Goal: Communication & Community: Answer question/provide support

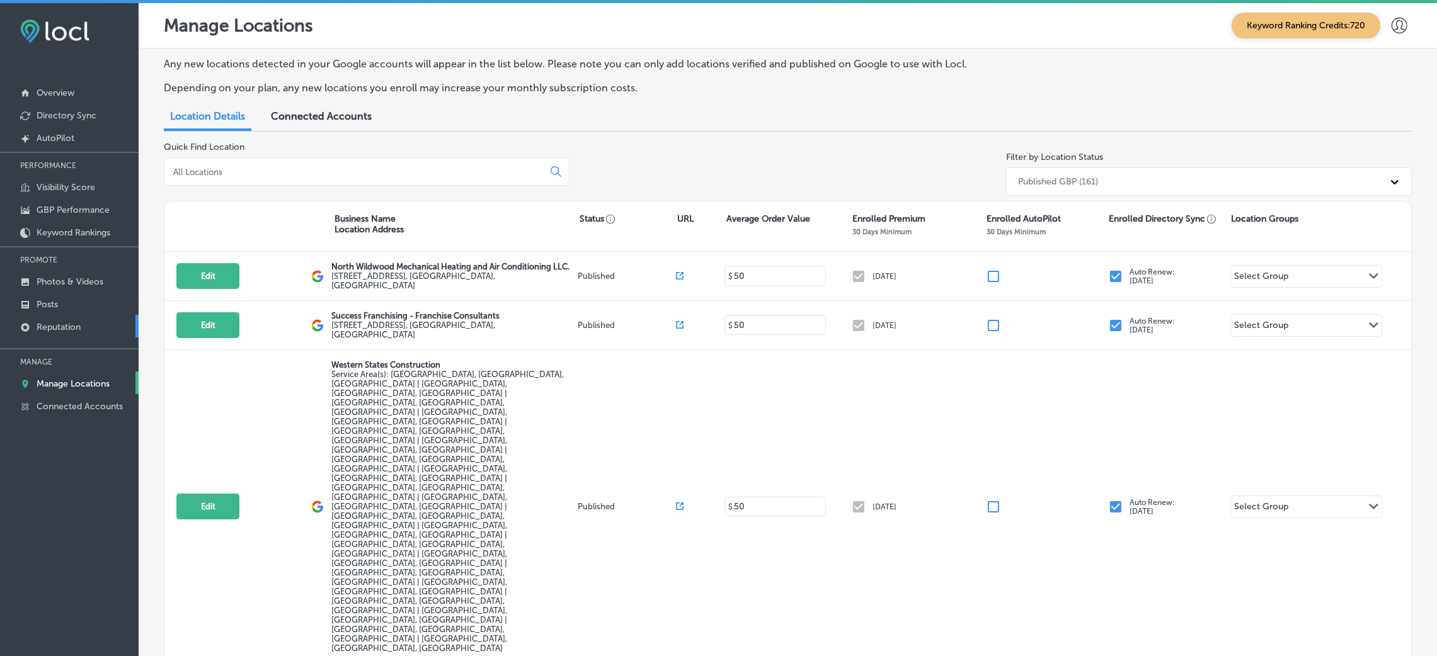
click at [67, 323] on p "Reputation" at bounding box center [59, 327] width 44 height 11
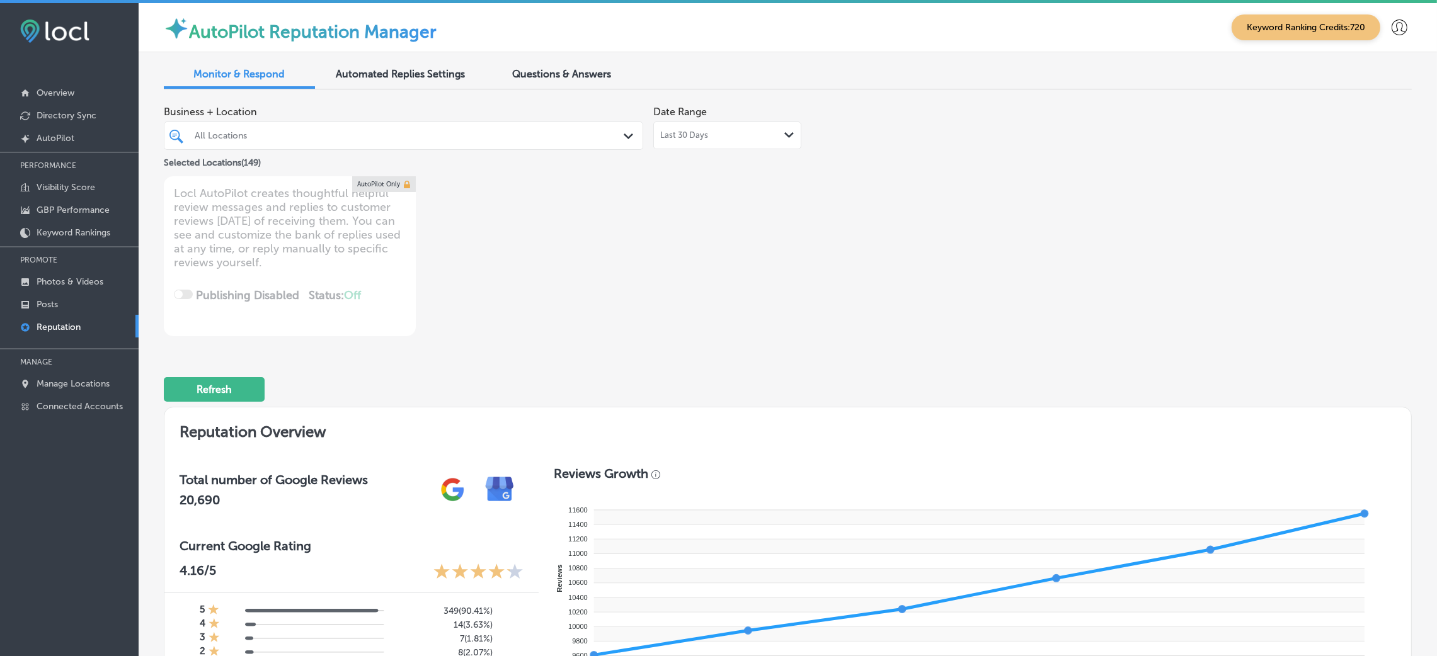
click at [575, 142] on div "All Locations" at bounding box center [403, 136] width 430 height 20
click at [1027, 231] on div "Business + Location All Locations Path Created with Sketch. Selected Locations …" at bounding box center [788, 218] width 1248 height 237
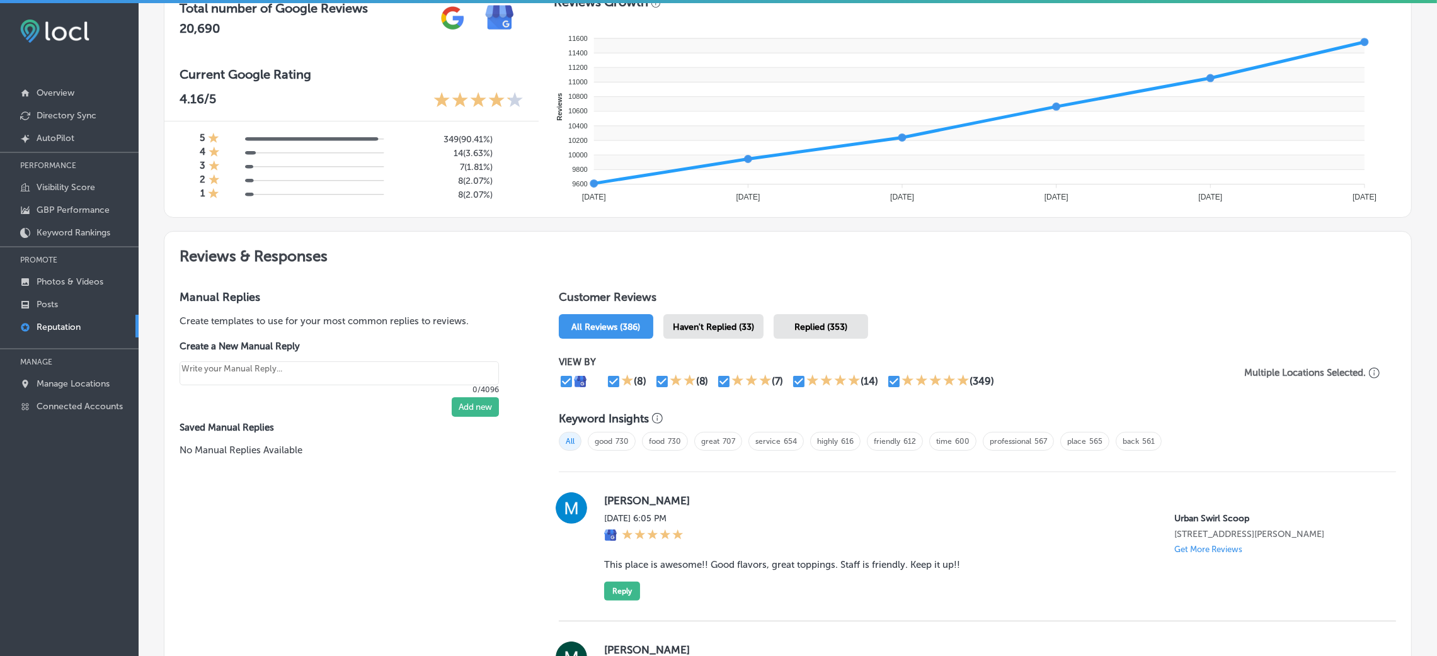
click at [685, 317] on div "Haven't Replied (33)" at bounding box center [713, 326] width 100 height 25
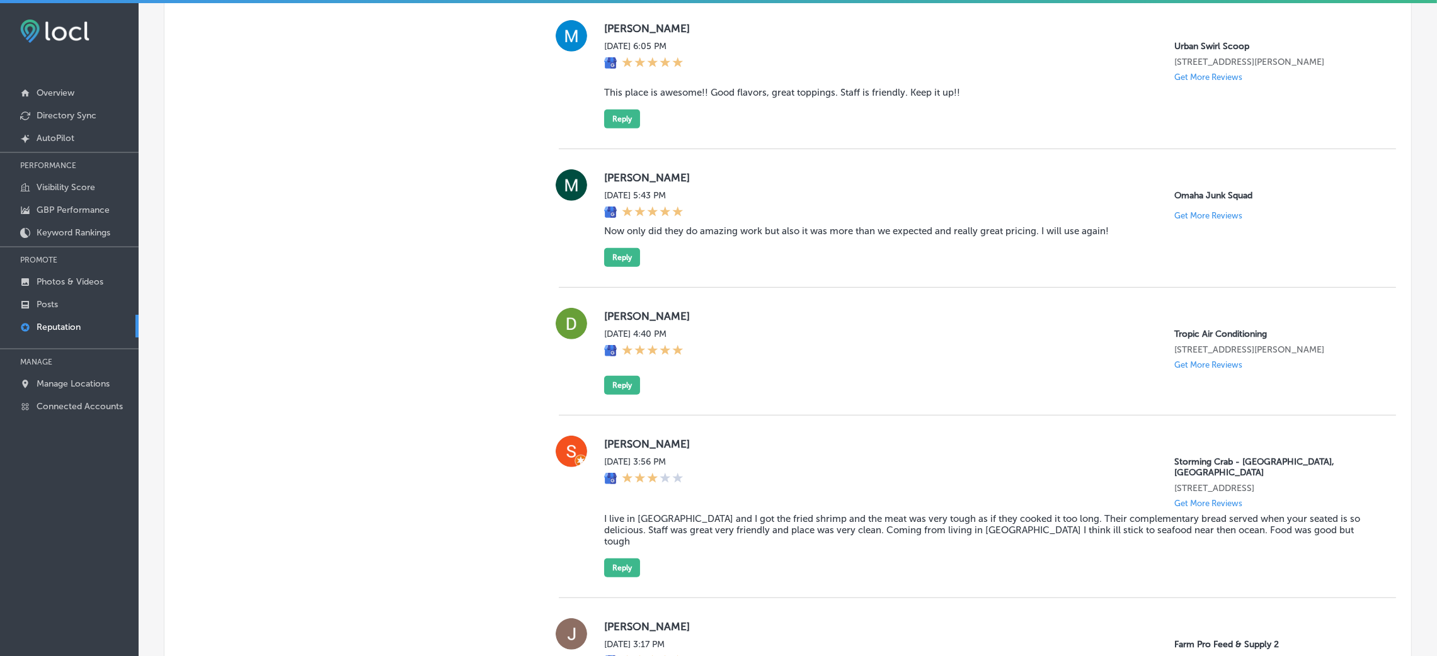
scroll to position [1039, 0]
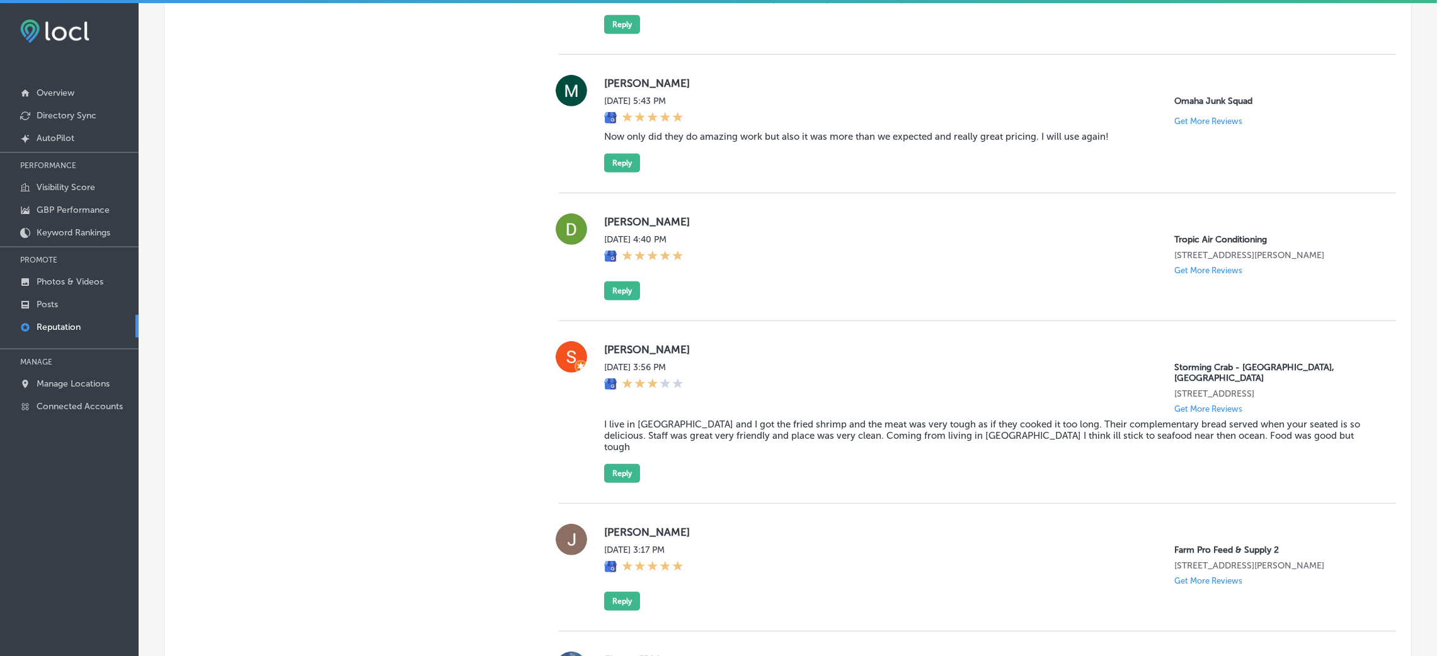
click at [598, 289] on div "[PERSON_NAME][DATE] 4:40 PM Tropic Air Conditioning [STREET_ADDRESS][PERSON_NAM…" at bounding box center [977, 257] width 837 height 87
click at [612, 294] on button "Reply" at bounding box center [622, 291] width 36 height 19
type textarea "x"
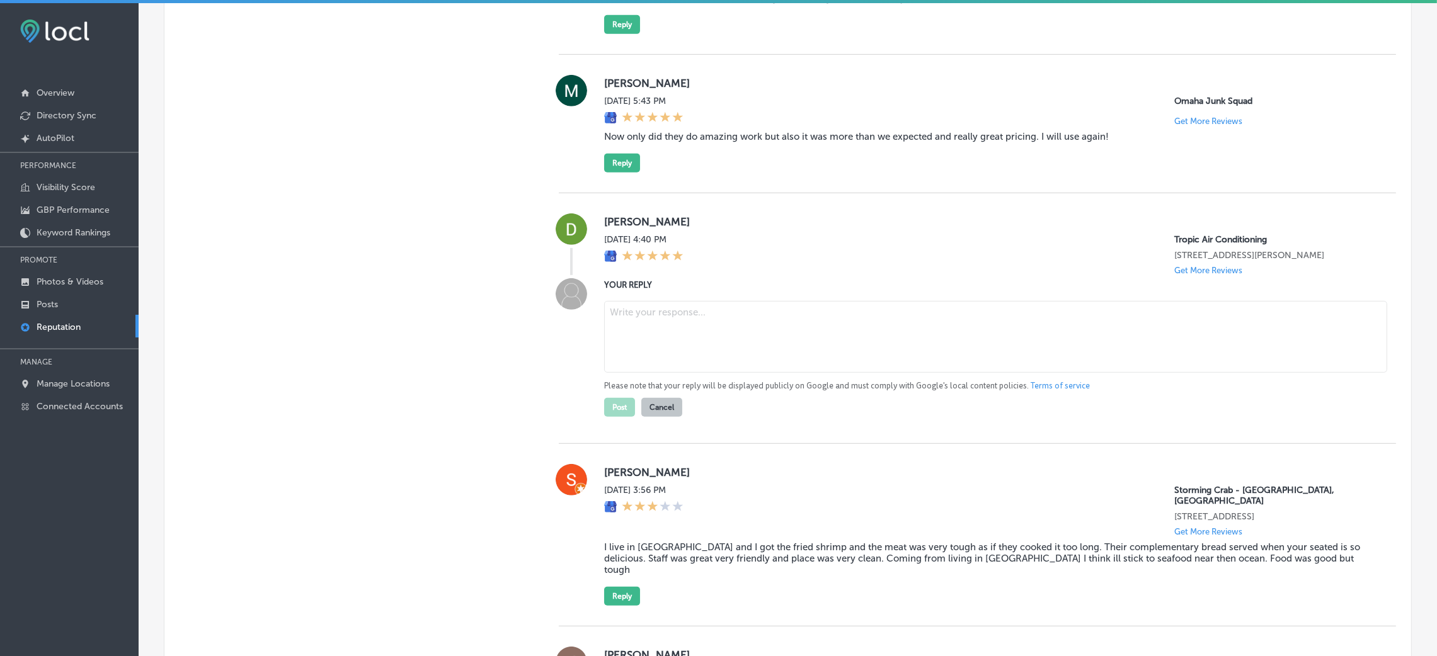
click at [675, 350] on textarea at bounding box center [995, 337] width 783 height 72
paste textarea "ChatGPT said: Thank you for the wonderful 5-star review! We're thrilled to hear…"
type textarea "ChatGPT said: Thank you for the wonderful 5-star review! We're thrilled to hear…"
click at [636, 316] on textarea at bounding box center [995, 337] width 783 height 72
paste textarea "Thank you for the wonderful 5-star review! We're thrilled to hear that you're s…"
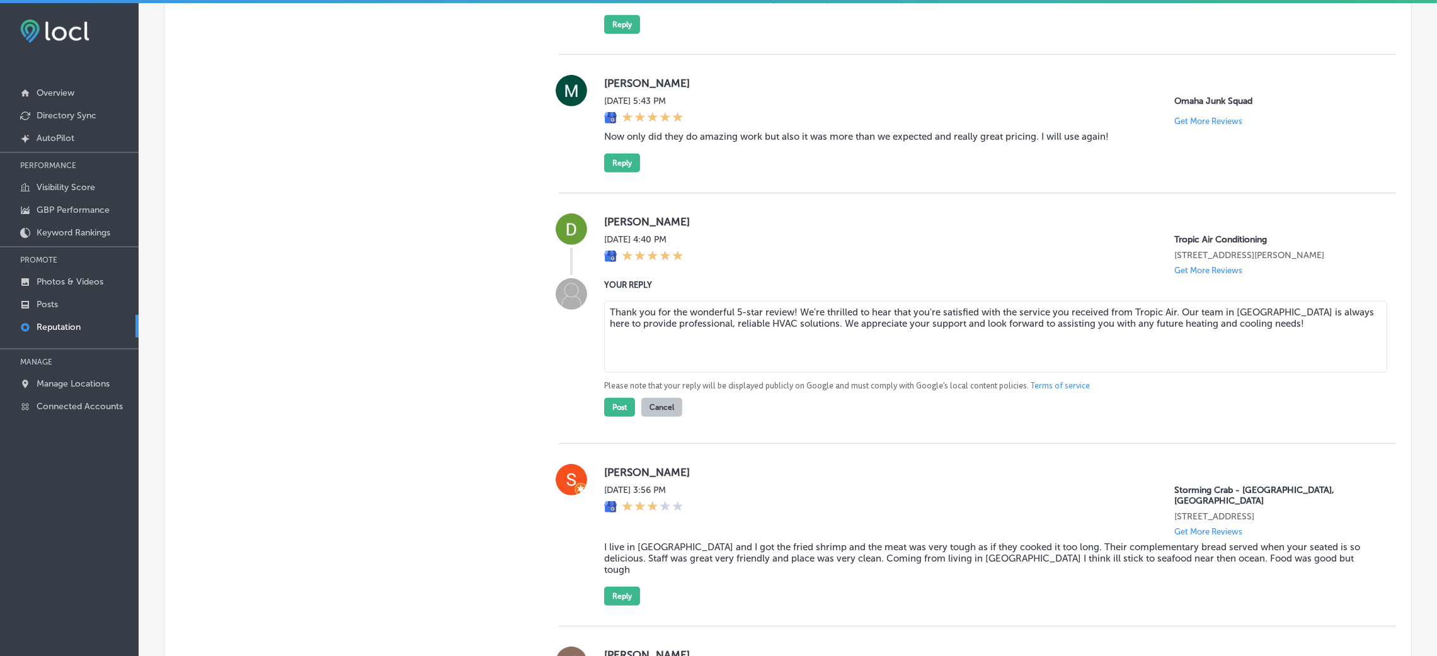
click at [789, 309] on textarea "Thank you for the wonderful 5-star review! We're thrilled to hear that you're s…" at bounding box center [995, 337] width 783 height 72
type textarea "Thank you for the wonderful 5-star review, [PERSON_NAME]! We're thrilled to hea…"
click at [598, 404] on div "YOUR REPLY Thank you for the wonderful 5-star review, [PERSON_NAME]! We're thri…" at bounding box center [977, 347] width 837 height 139
click at [615, 409] on button "Post" at bounding box center [619, 407] width 31 height 19
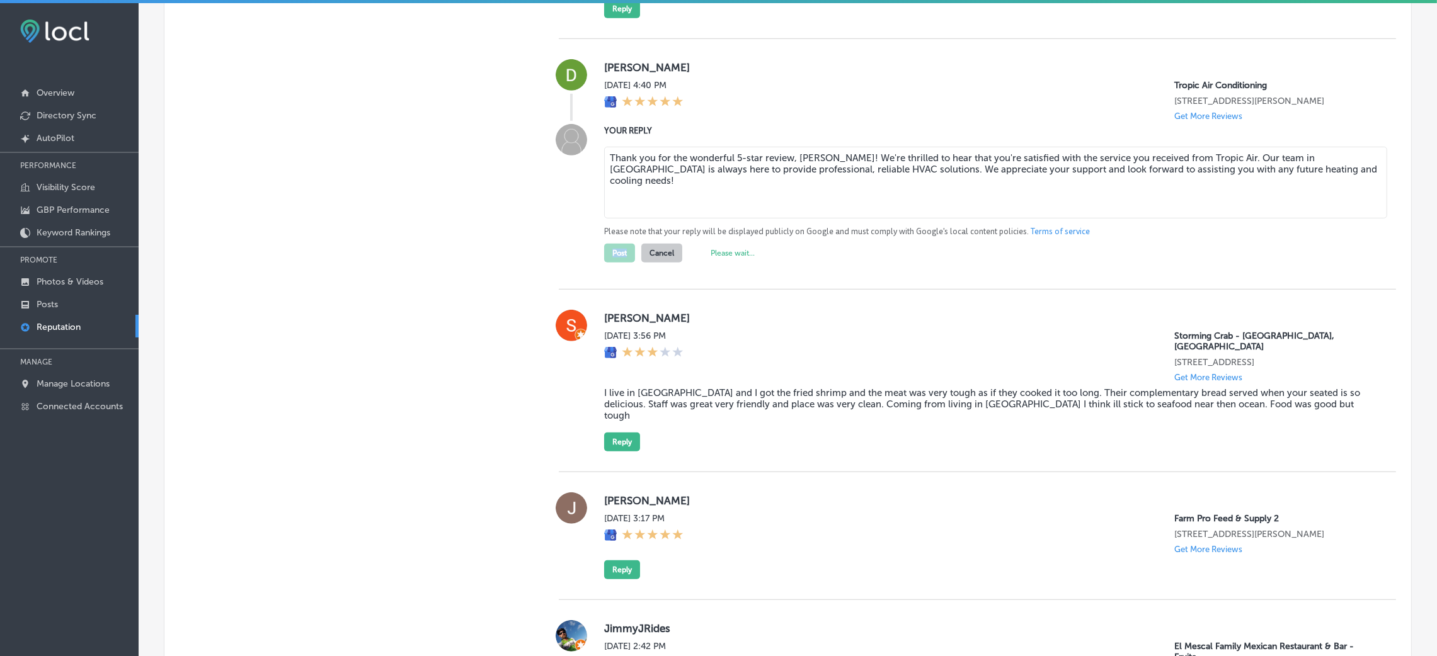
scroll to position [1133, 0]
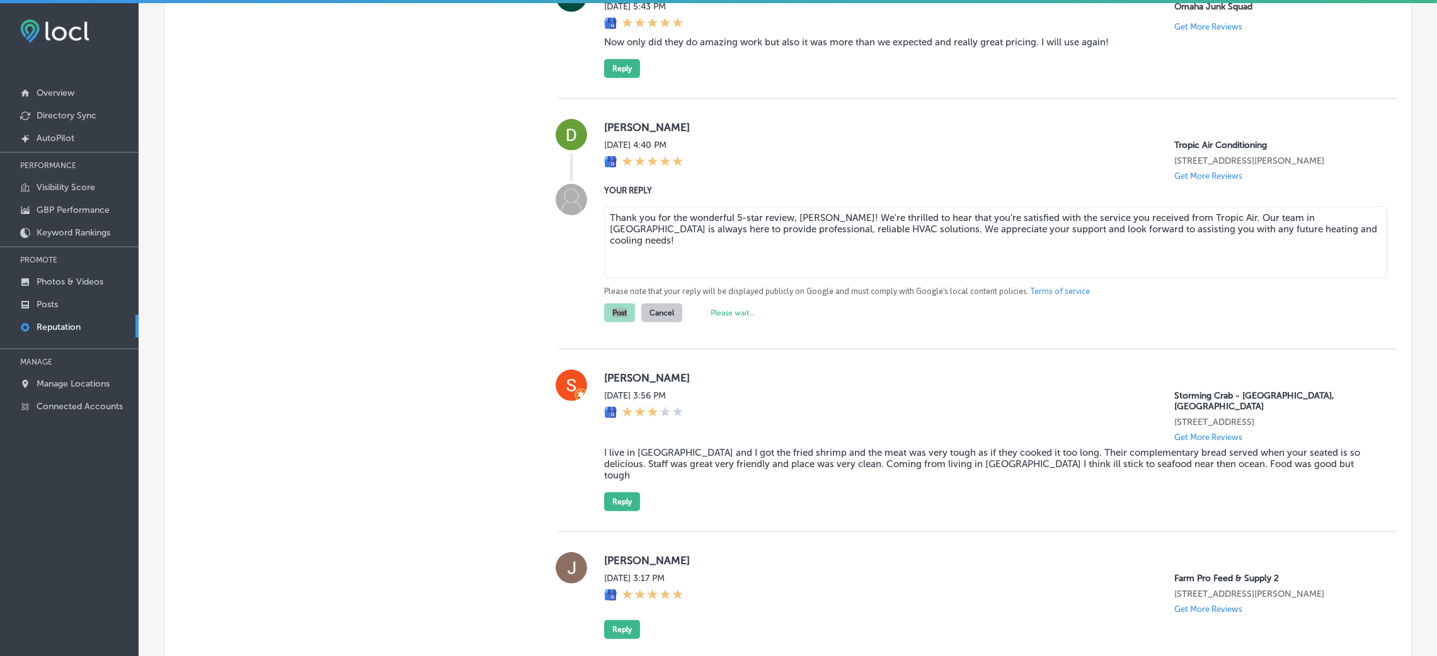
type textarea "x"
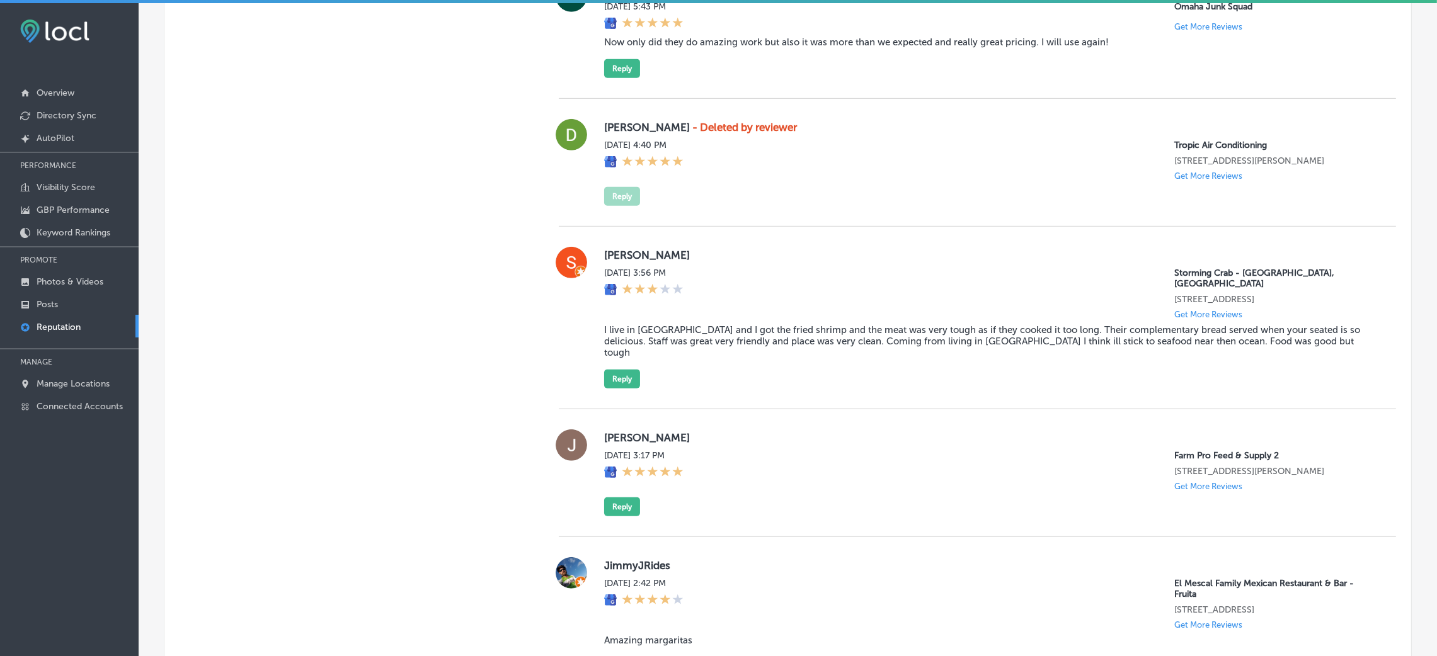
click at [795, 324] on blockquote "I live in [GEOGRAPHIC_DATA] and I got the fried shrimp and the meat was very to…" at bounding box center [990, 341] width 772 height 34
click at [793, 324] on blockquote "I live in [GEOGRAPHIC_DATA] and I got the fried shrimp and the meat was very to…" at bounding box center [990, 341] width 772 height 34
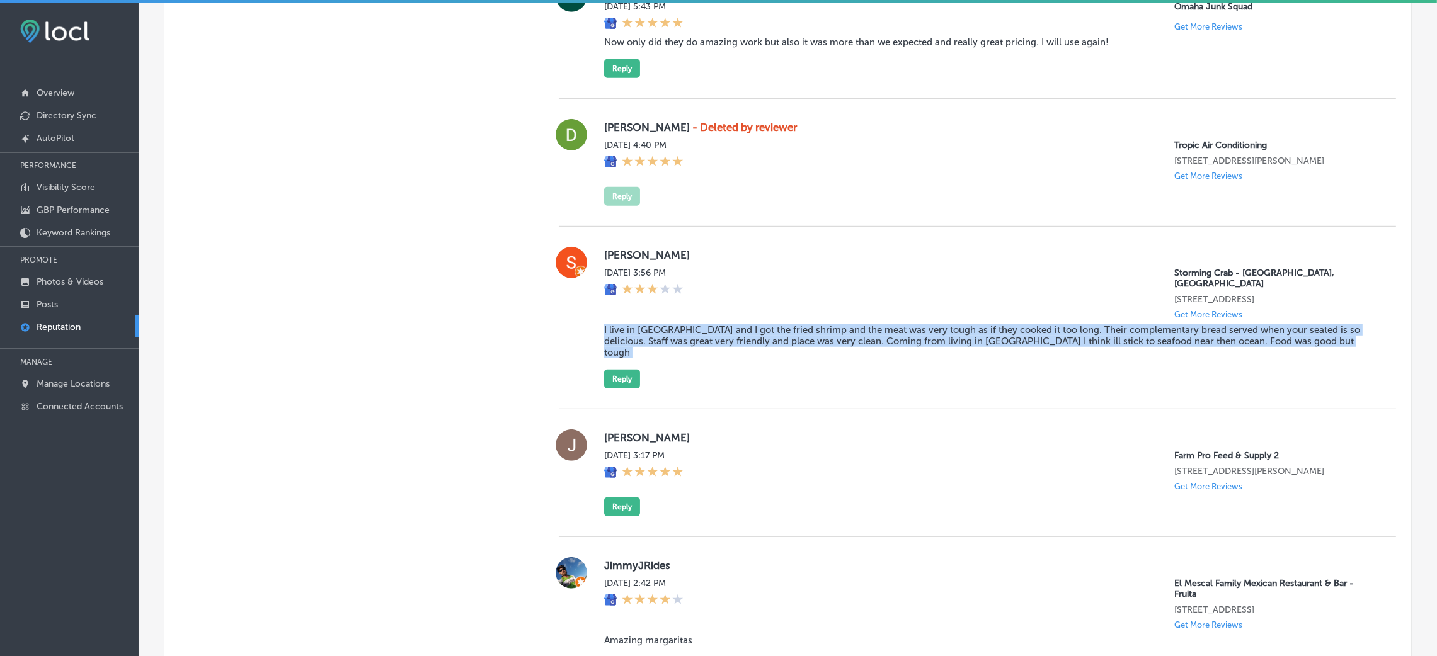
click at [793, 324] on blockquote "I live in [GEOGRAPHIC_DATA] and I got the fried shrimp and the meat was very to…" at bounding box center [990, 341] width 772 height 34
copy blockquote "I live in [GEOGRAPHIC_DATA] and I got the fried shrimp and the meat was very to…"
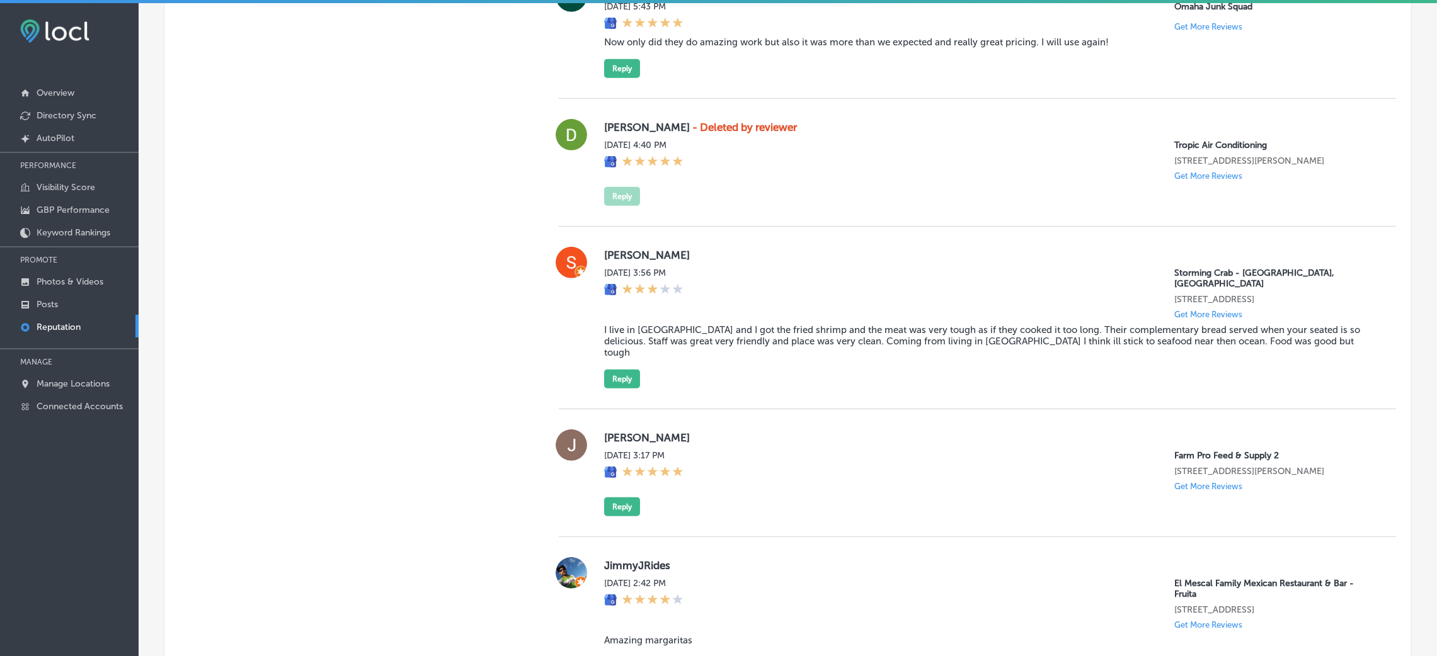
click at [917, 222] on div "[PERSON_NAME] - Deleted by reviewer [PERSON_NAME][DATE] 4:40 PM Tropic Air Cond…" at bounding box center [977, 163] width 837 height 128
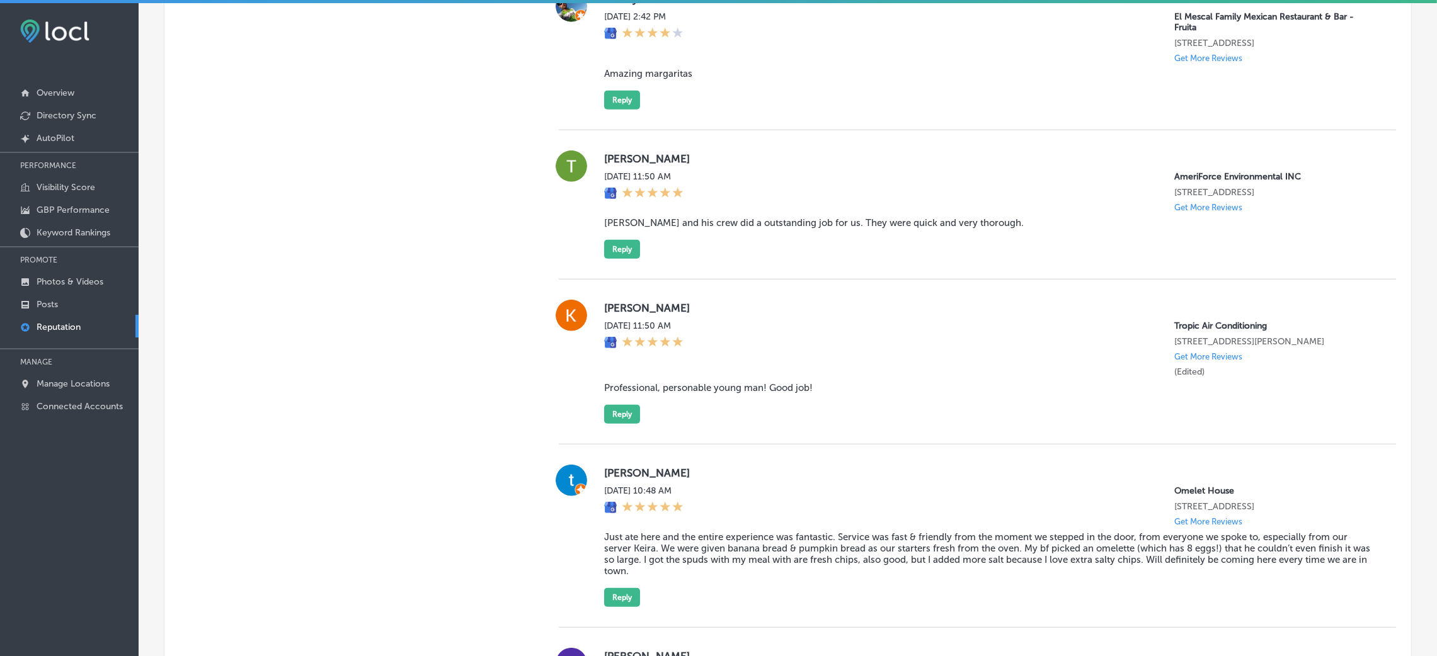
scroll to position [1795, 0]
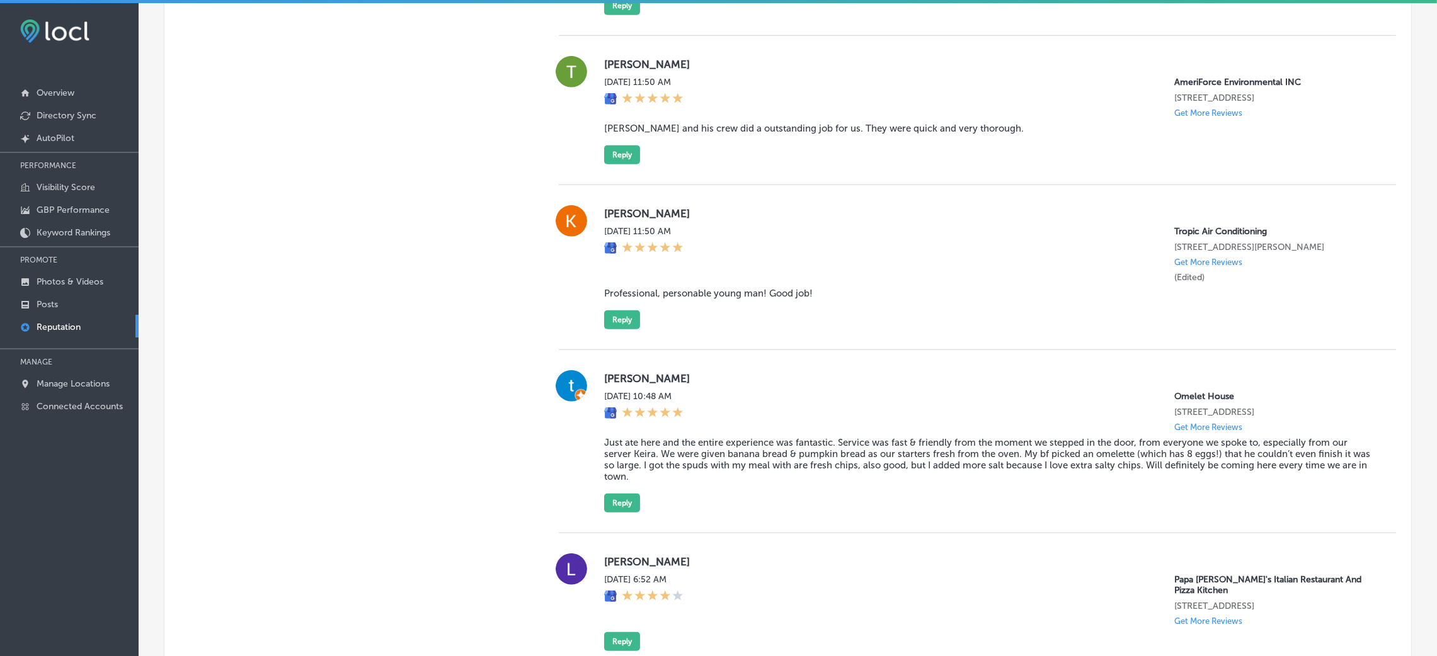
click at [640, 320] on div "[PERSON_NAME][DATE] 11:50 AM Tropic Air Conditioning [STREET_ADDRESS][PERSON_NA…" at bounding box center [990, 267] width 772 height 124
click at [624, 320] on button "Reply" at bounding box center [622, 320] width 36 height 19
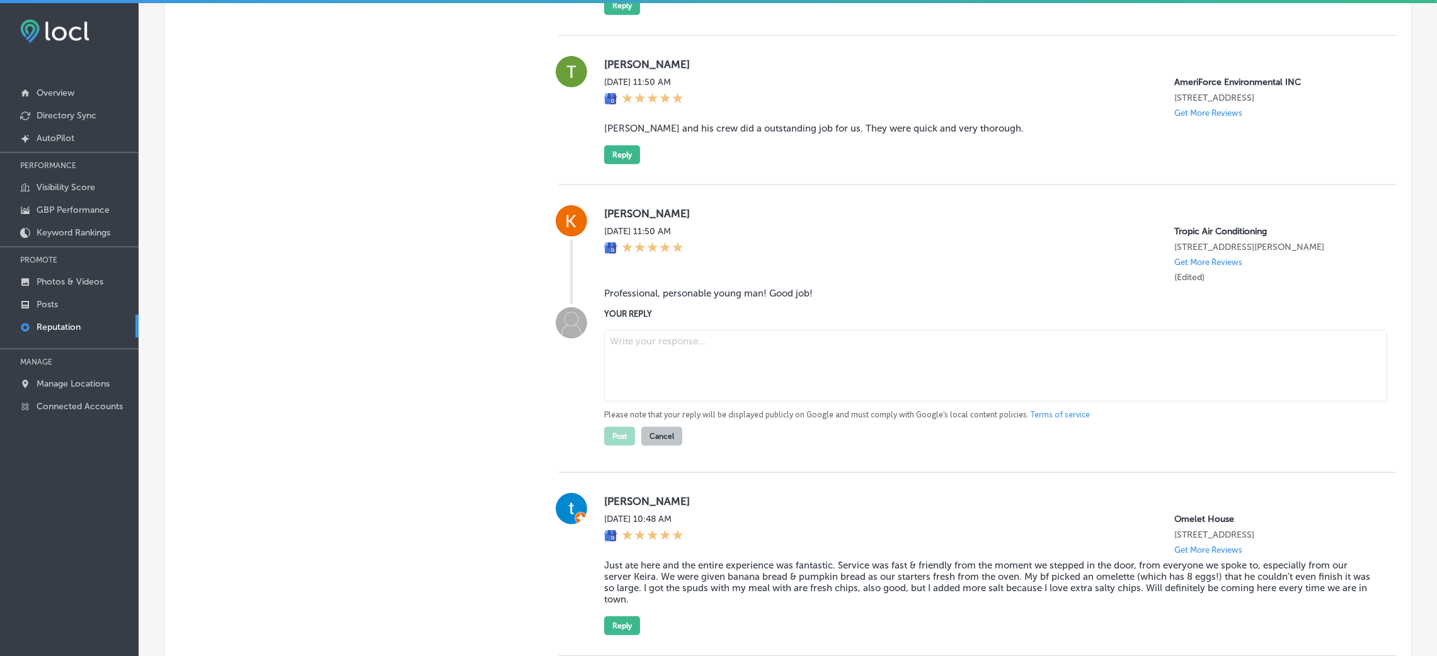
click at [651, 294] on blockquote "Professional, personable young man! Good job!" at bounding box center [990, 293] width 772 height 11
copy blockquote "Professional, personable young man! Good job!"
click at [829, 283] on div "[DATE] 11:50 AM Tropic Air Conditioning [STREET_ADDRESS][PERSON_NAME] Get More …" at bounding box center [990, 254] width 772 height 57
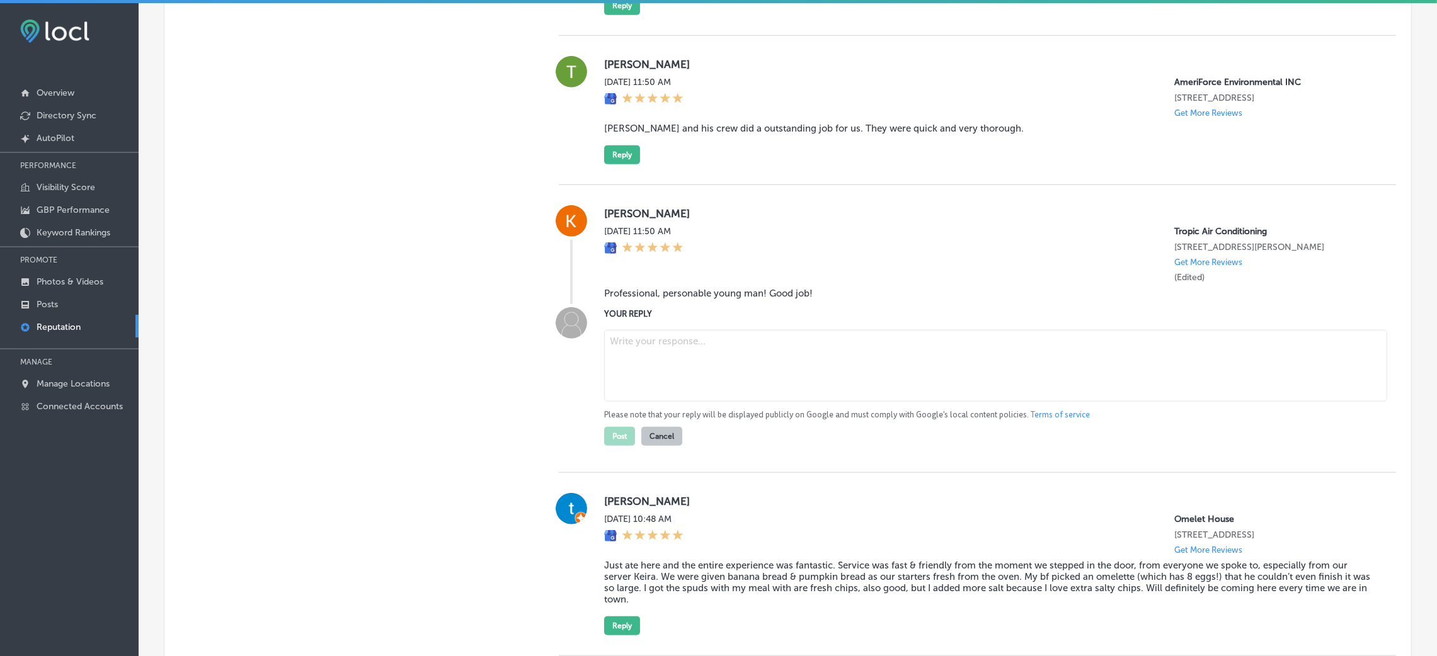
click at [831, 358] on textarea at bounding box center [995, 366] width 783 height 72
click at [690, 368] on textarea at bounding box center [995, 366] width 783 height 72
paste textarea "Thank you so much for the 5-star review! We're glad to hear that our technician…"
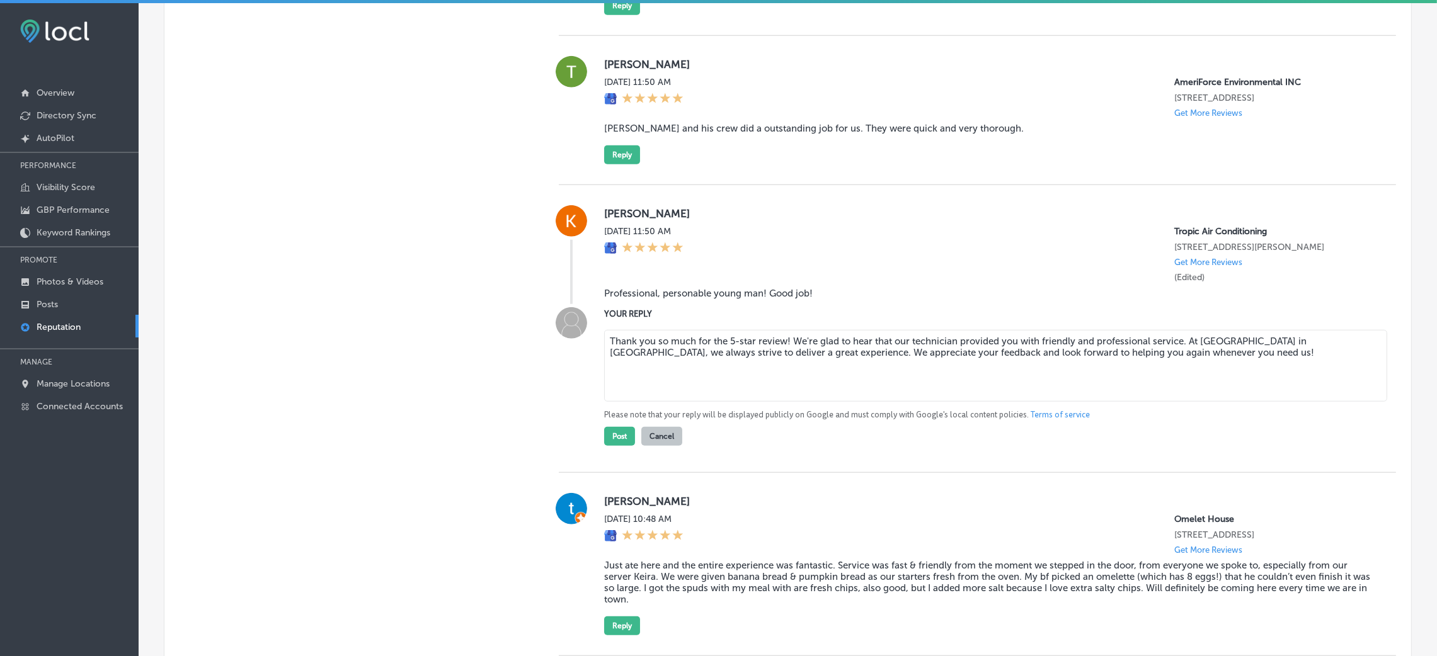
click at [779, 348] on textarea "Thank you so much for the 5-star review! We're glad to hear that our technician…" at bounding box center [995, 366] width 783 height 72
type textarea "Thank you so much for the 5-star review, [PERSON_NAME]! We're glad to hear that…"
click at [615, 438] on button "Post" at bounding box center [619, 436] width 31 height 19
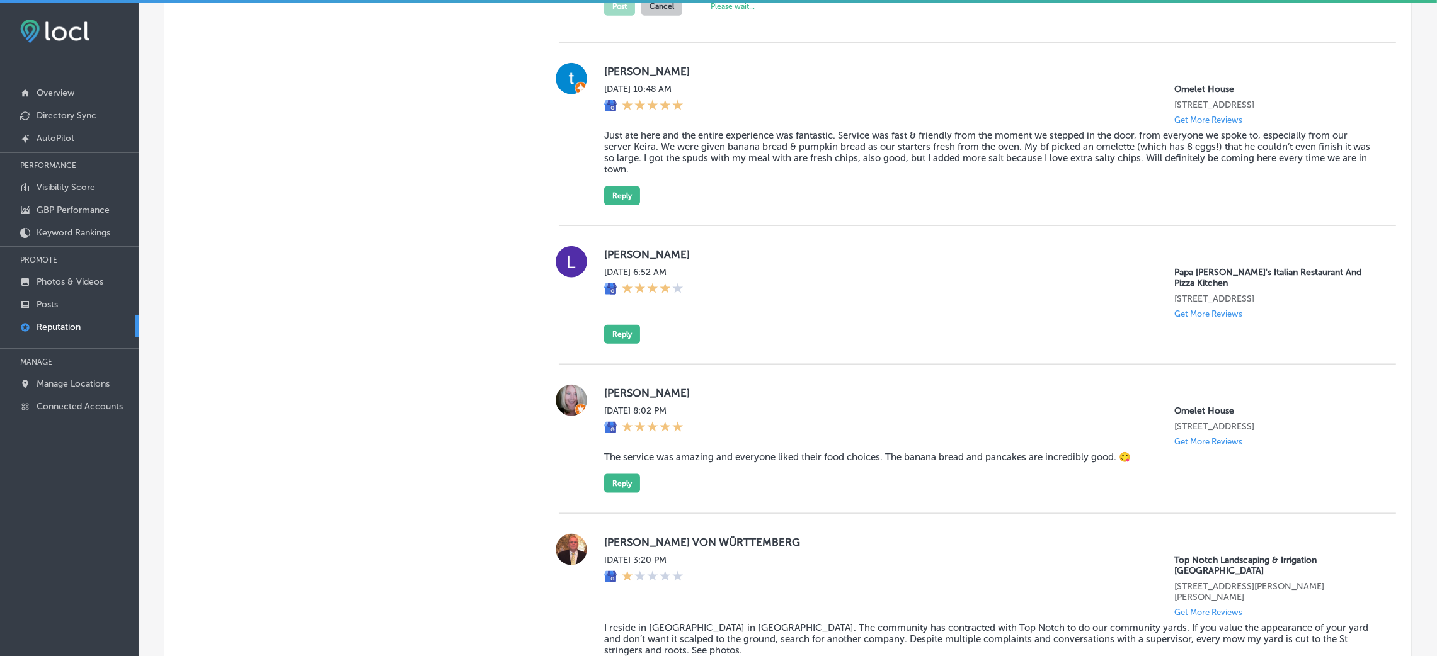
scroll to position [2267, 0]
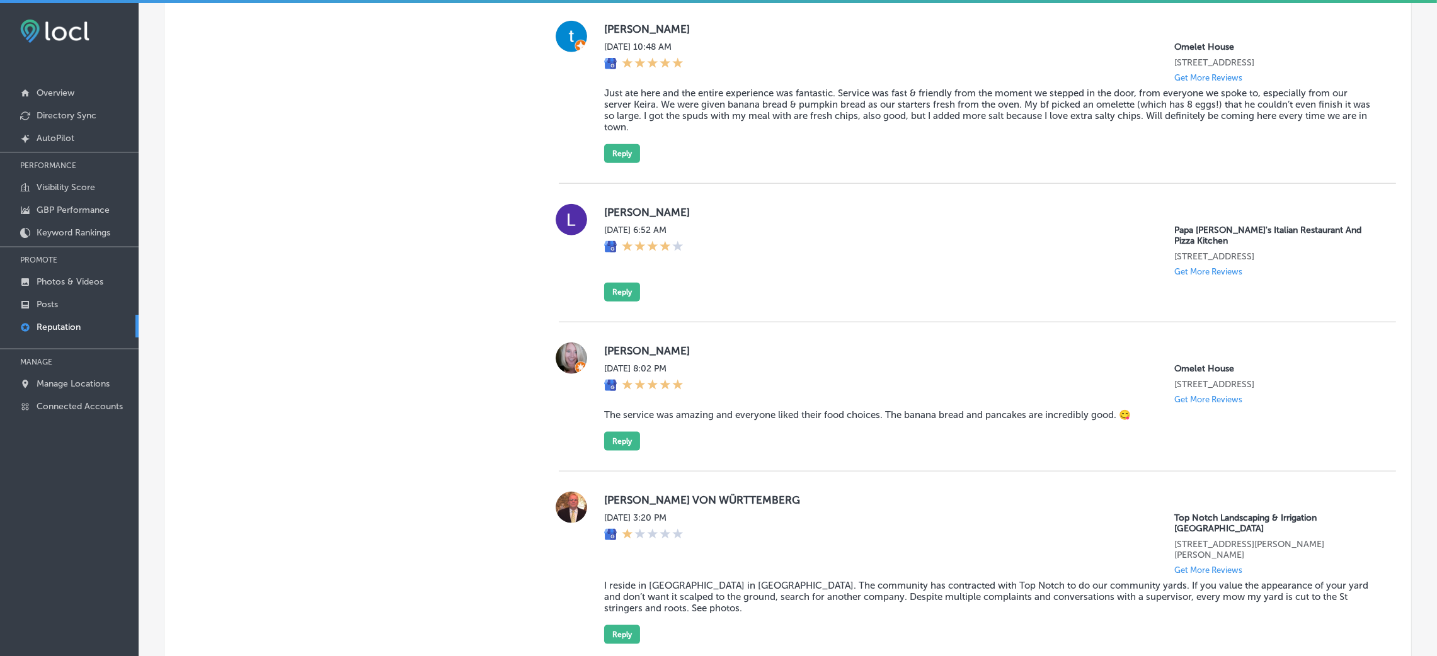
type textarea "x"
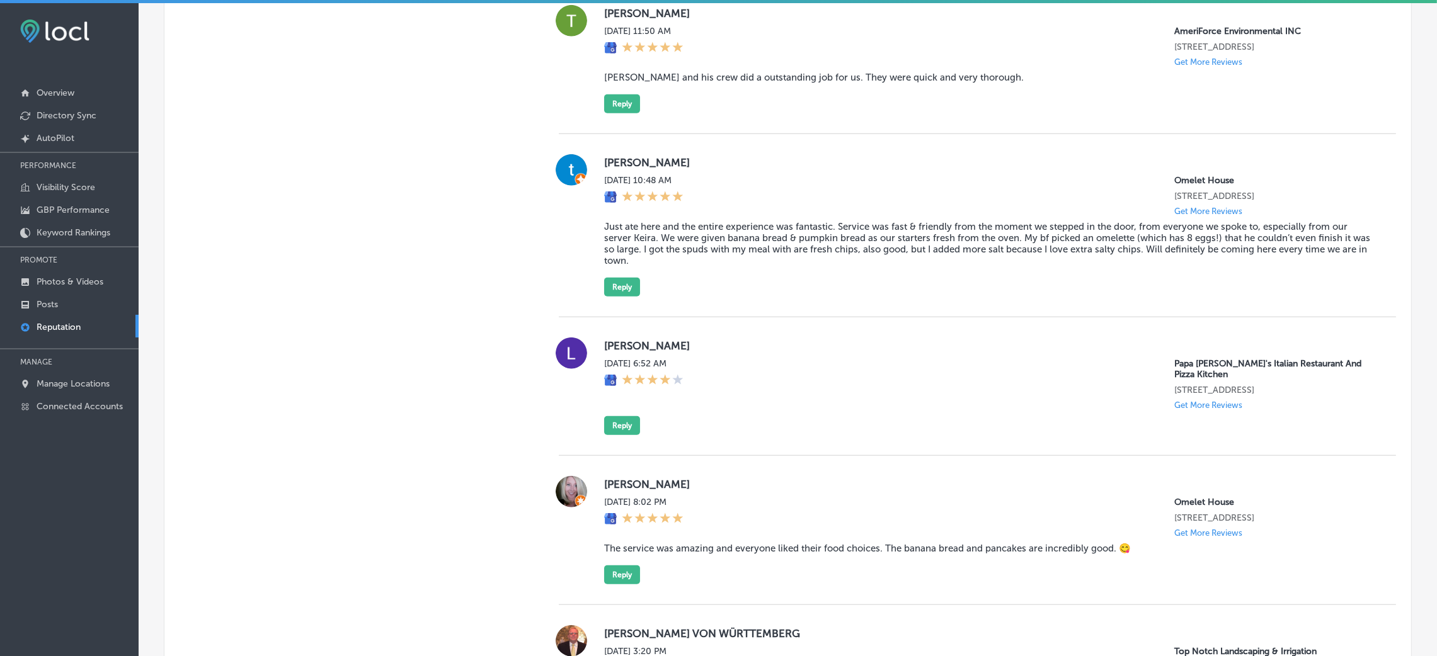
scroll to position [1889, 0]
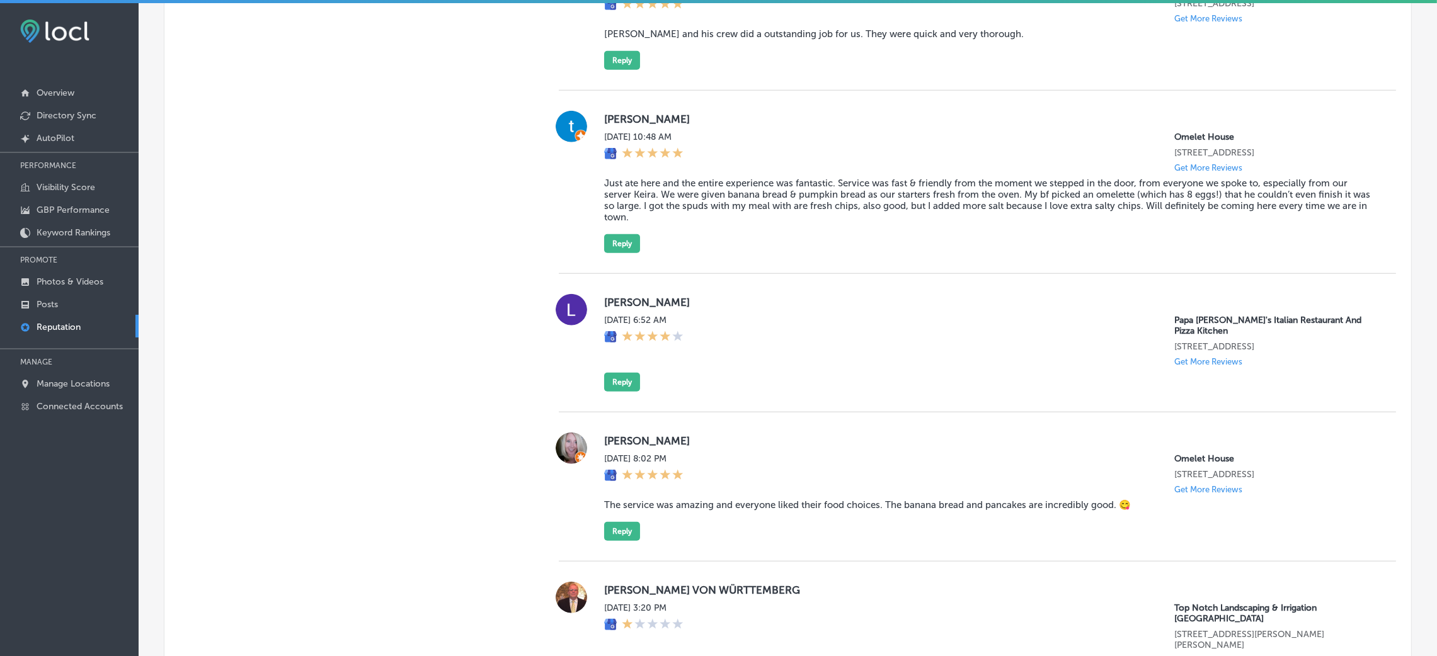
click at [723, 367] on div "[DATE] 6:52 AM Papa [PERSON_NAME]'s Italian Restaurant And Pizza Kitchen [STREE…" at bounding box center [990, 341] width 772 height 52
click at [604, 392] on button "Reply" at bounding box center [622, 382] width 36 height 19
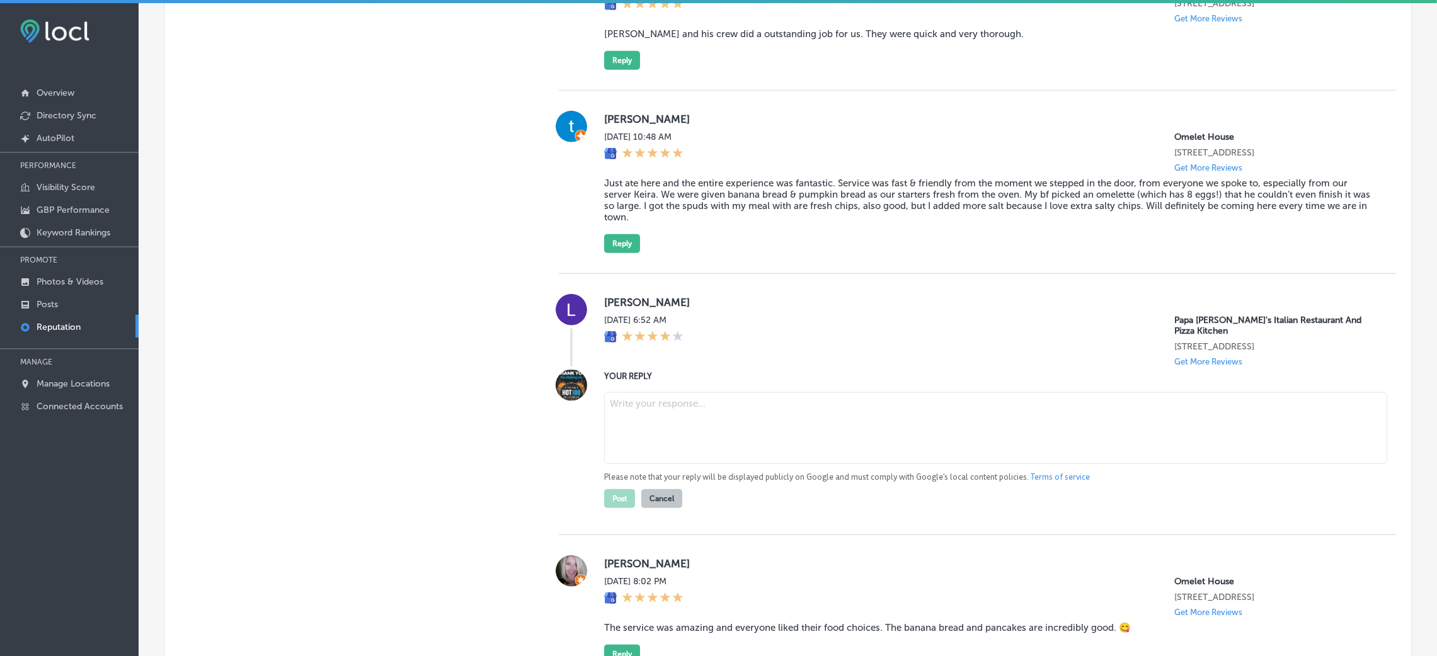
click at [711, 428] on textarea at bounding box center [995, 428] width 783 height 72
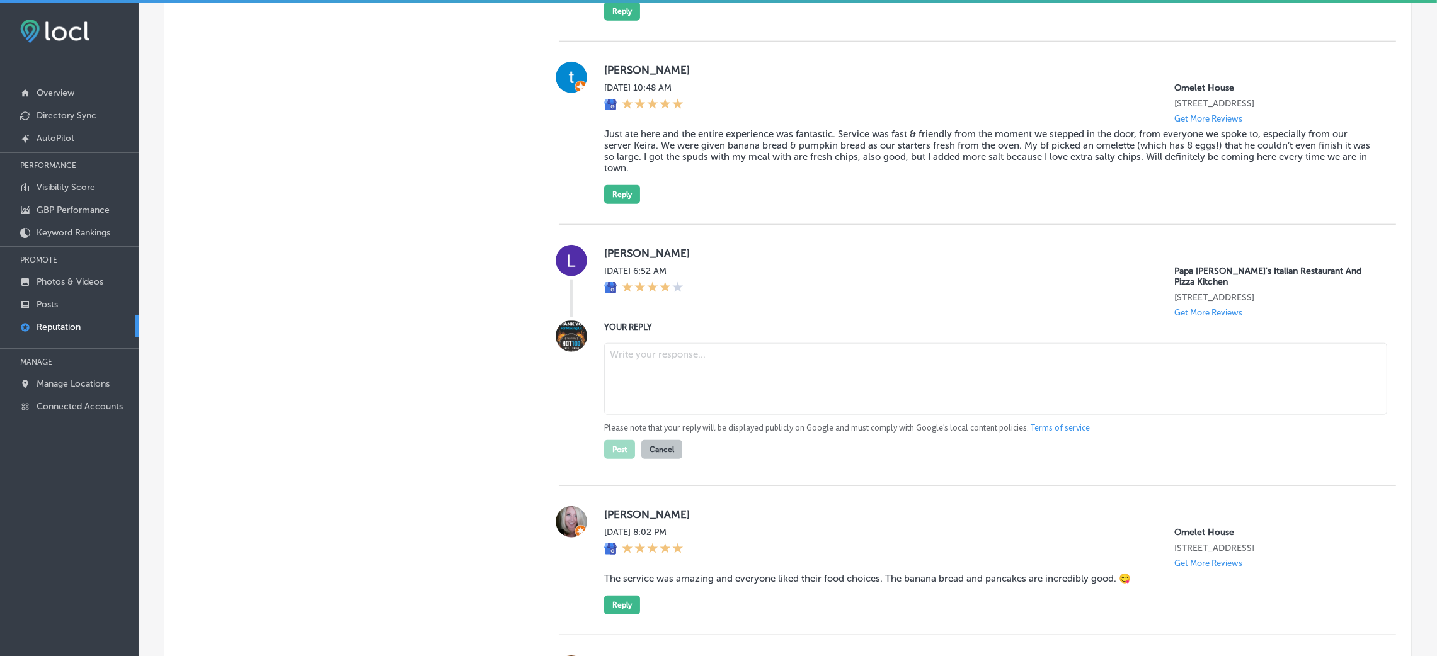
scroll to position [1984, 0]
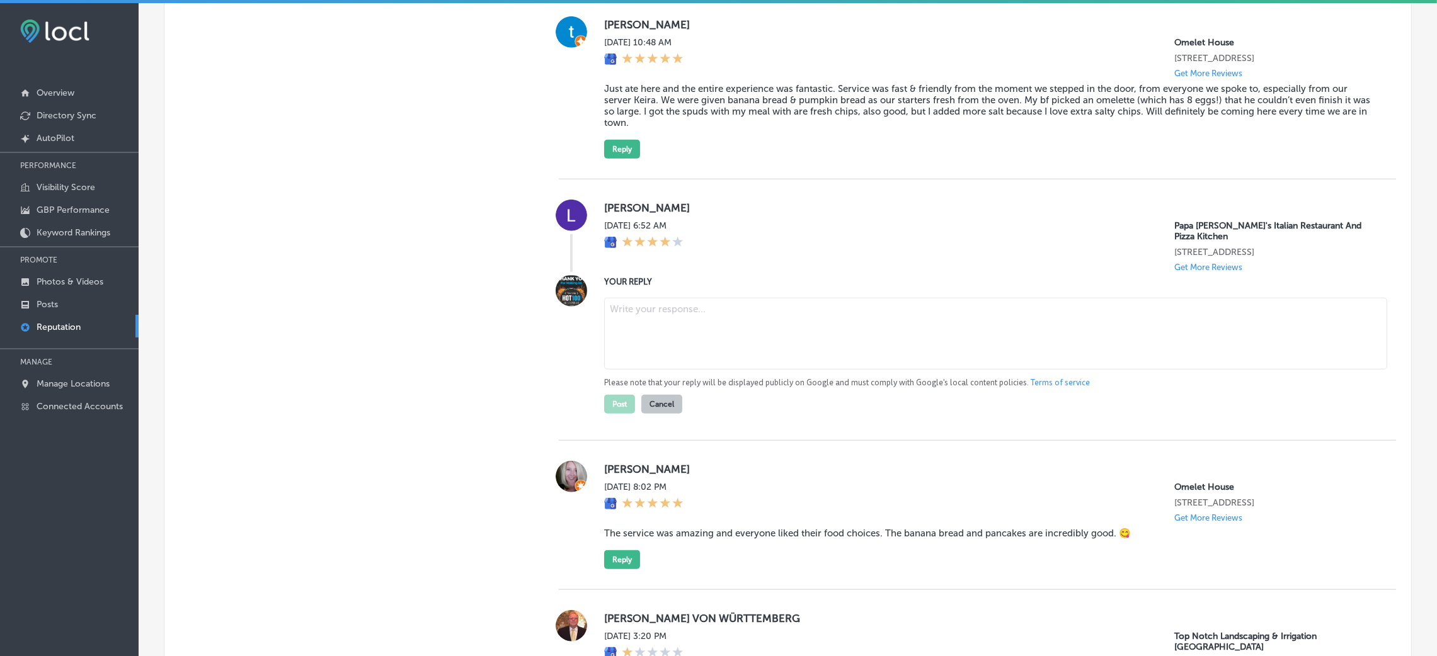
click at [667, 307] on div "Please note that your reply will be displayed publicly on Google and must compl…" at bounding box center [990, 353] width 772 height 121
click at [662, 325] on textarea at bounding box center [995, 334] width 783 height 72
paste textarea "Thank you for your 4-star review! We’re so happy to hear you enjoyed your exper…"
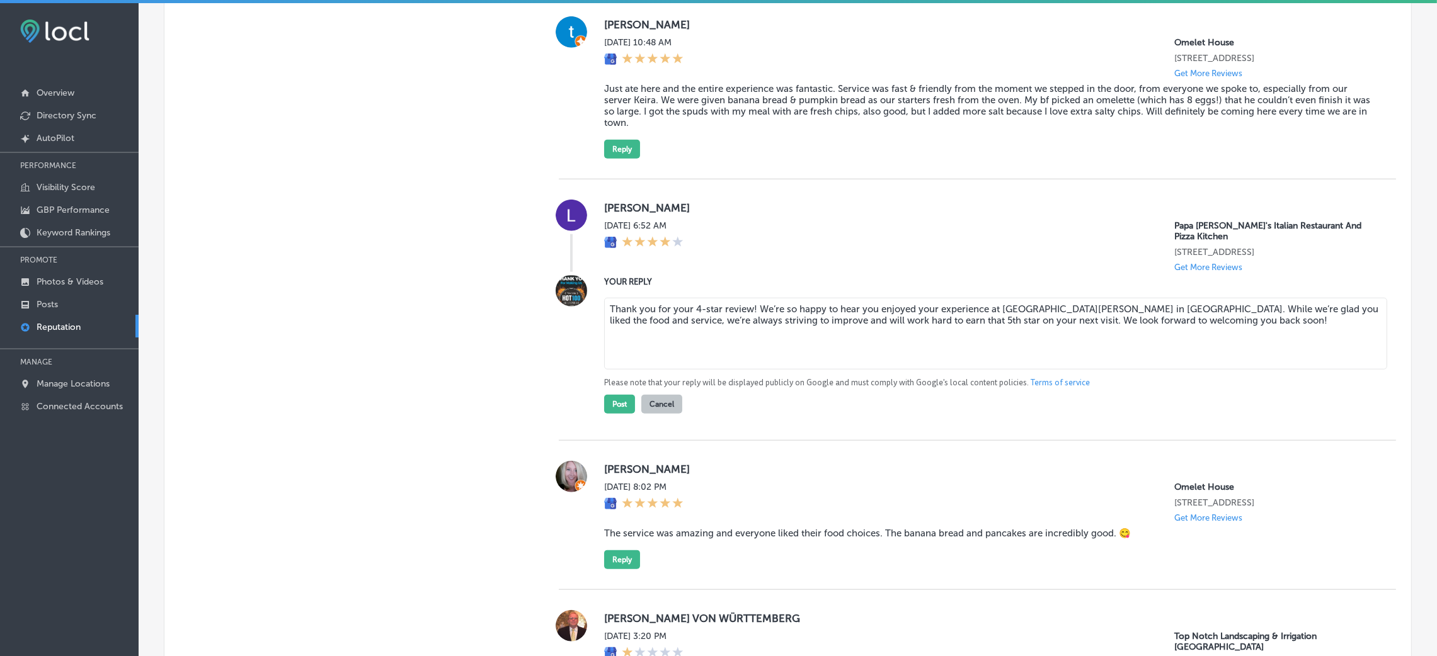
click at [748, 323] on textarea "Thank you for your 4-star review! We’re so happy to hear you enjoyed your exper…" at bounding box center [995, 334] width 783 height 72
type textarea "Thank you for your 4-star review, [PERSON_NAME]! We’re so happy to hear you enj…"
click at [617, 414] on button "Post" at bounding box center [619, 404] width 31 height 19
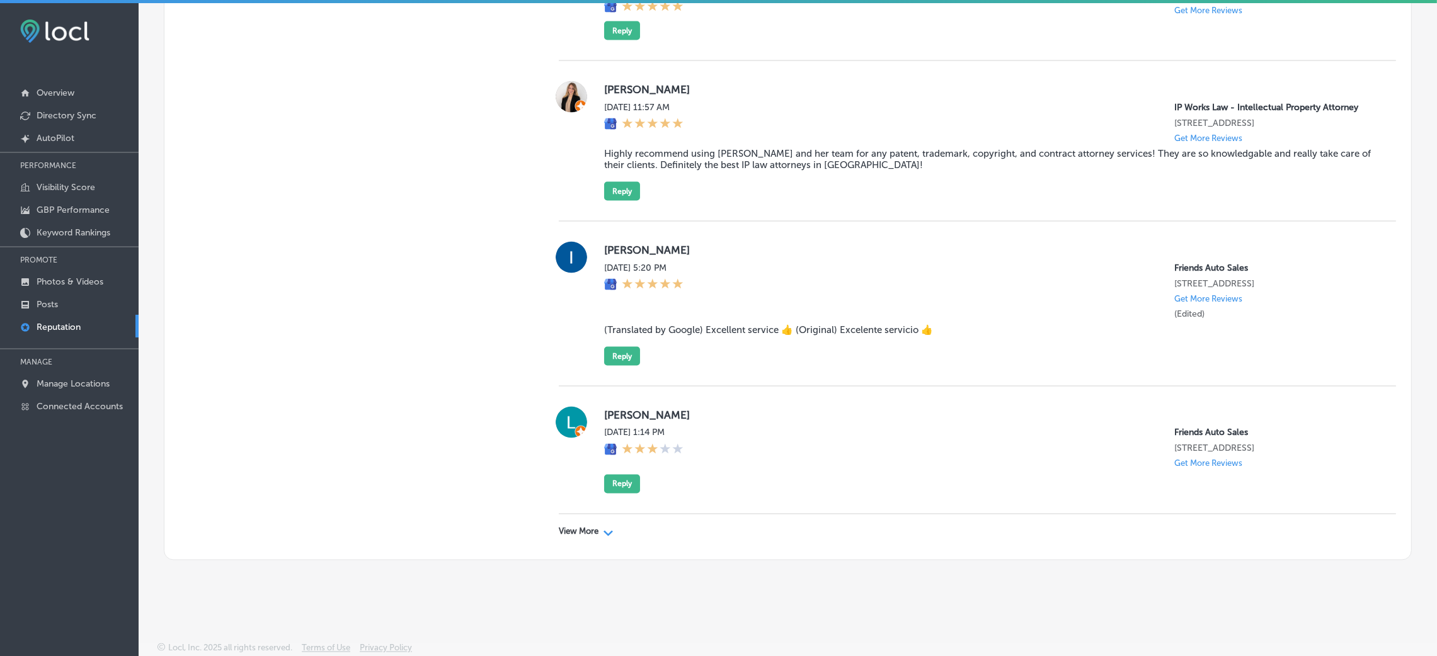
scroll to position [3226, 0]
click at [568, 536] on p "View More" at bounding box center [579, 532] width 40 height 10
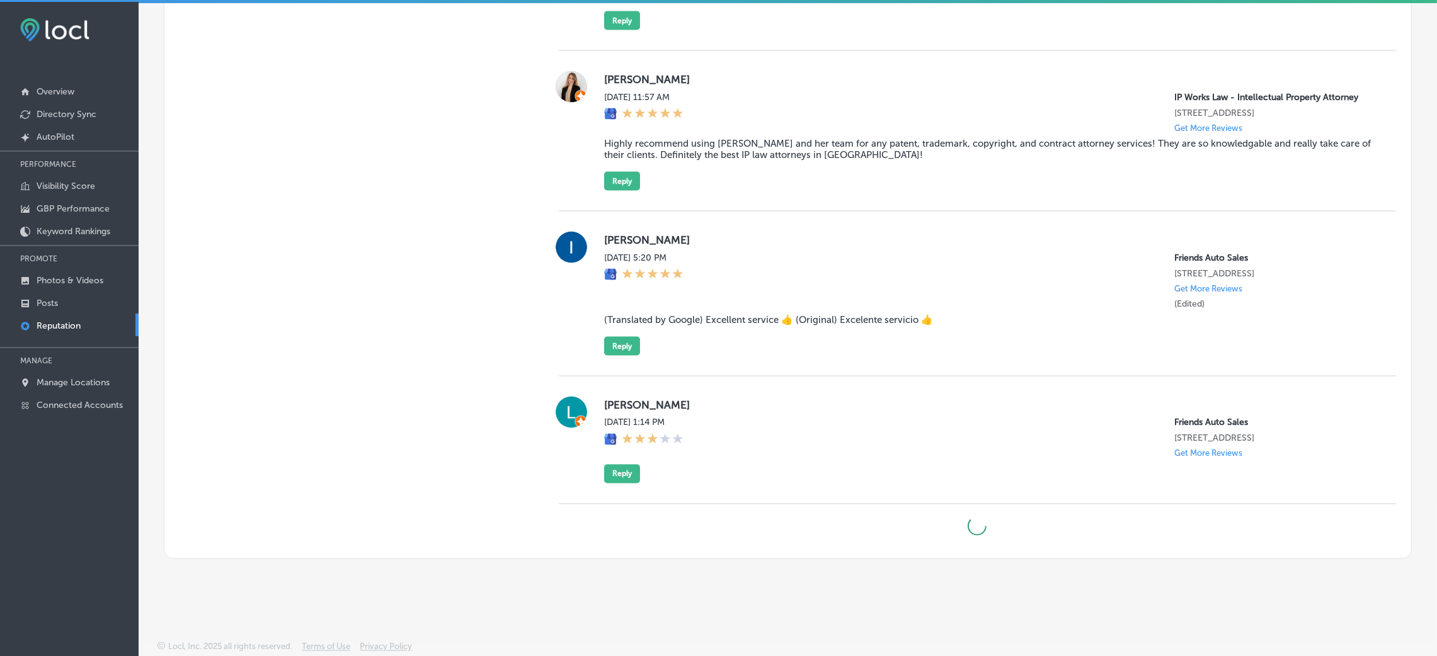
scroll to position [3, 0]
type textarea "x"
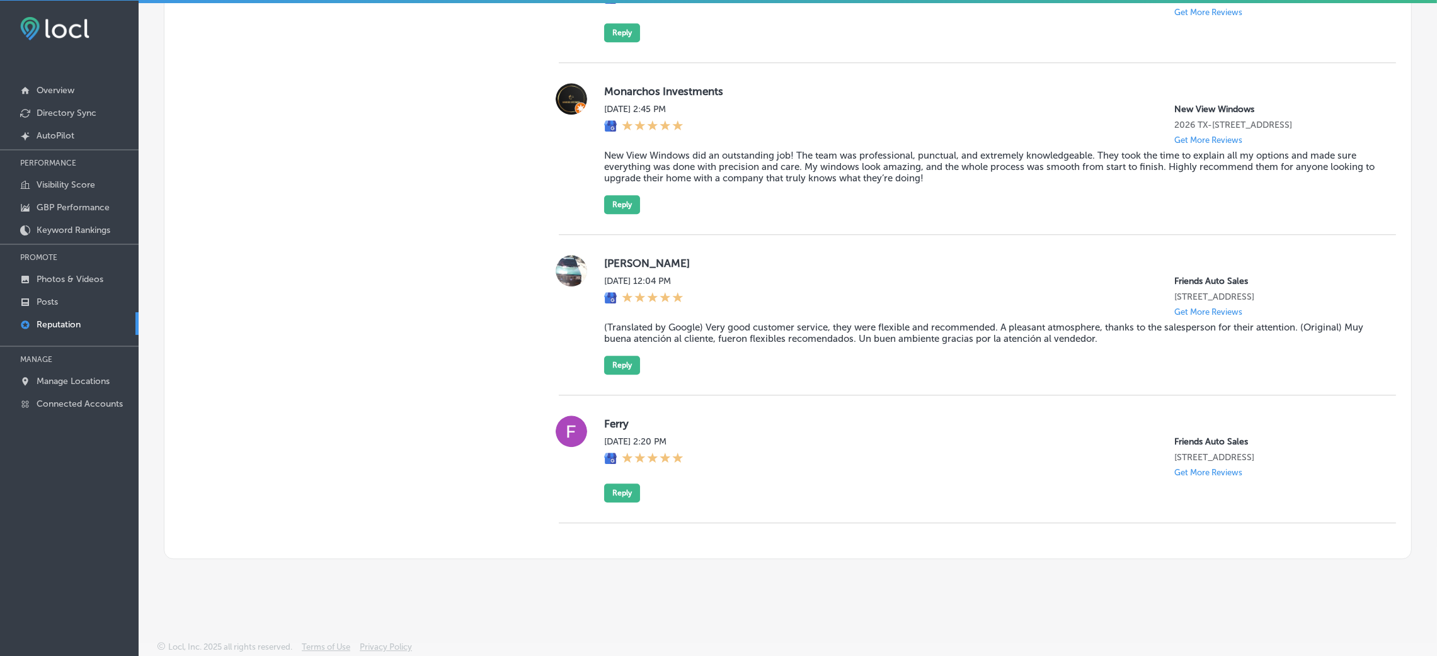
scroll to position [5105, 0]
